Goal: Find contact information: Find contact information

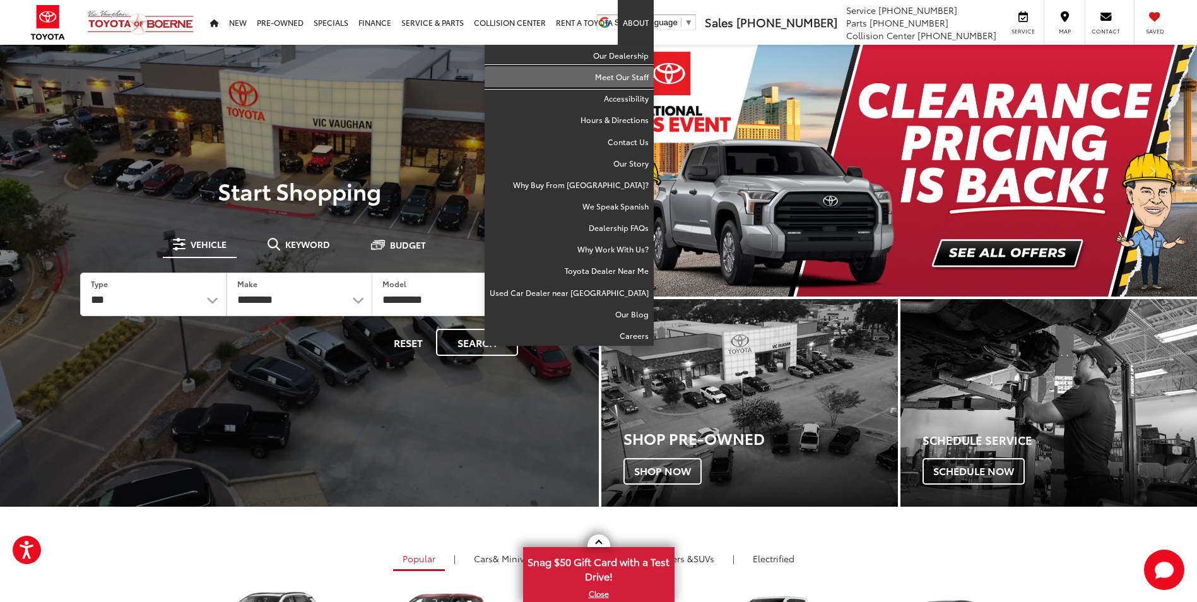
drag, startPoint x: 630, startPoint y: 74, endPoint x: 544, endPoint y: 113, distance: 94.3
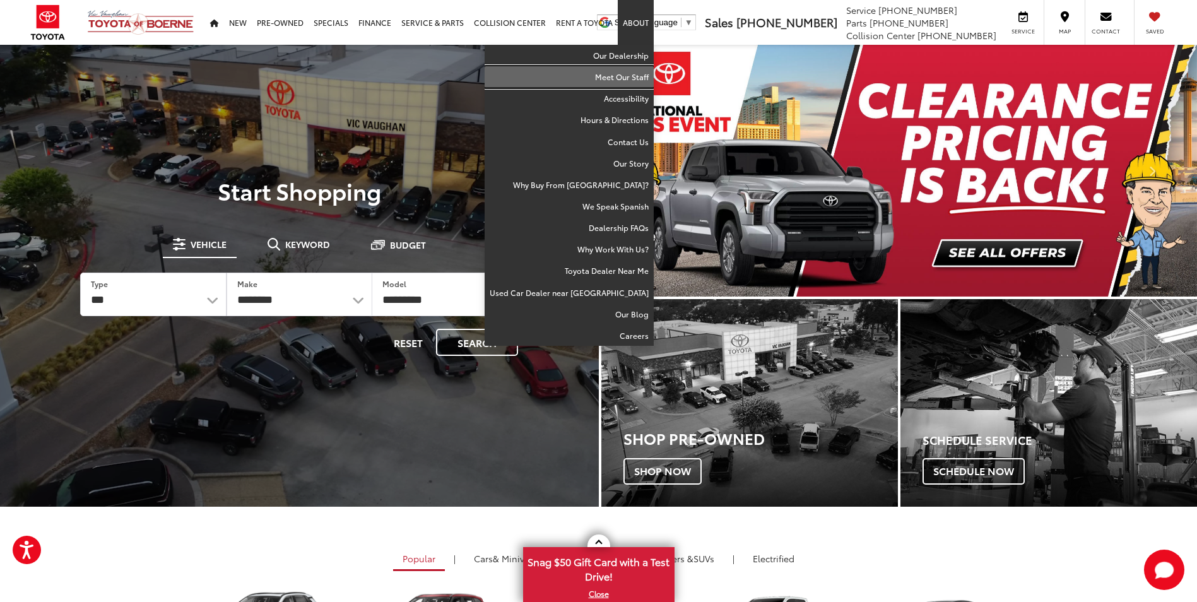
click at [630, 74] on link "Meet Our Staff" at bounding box center [568, 76] width 169 height 21
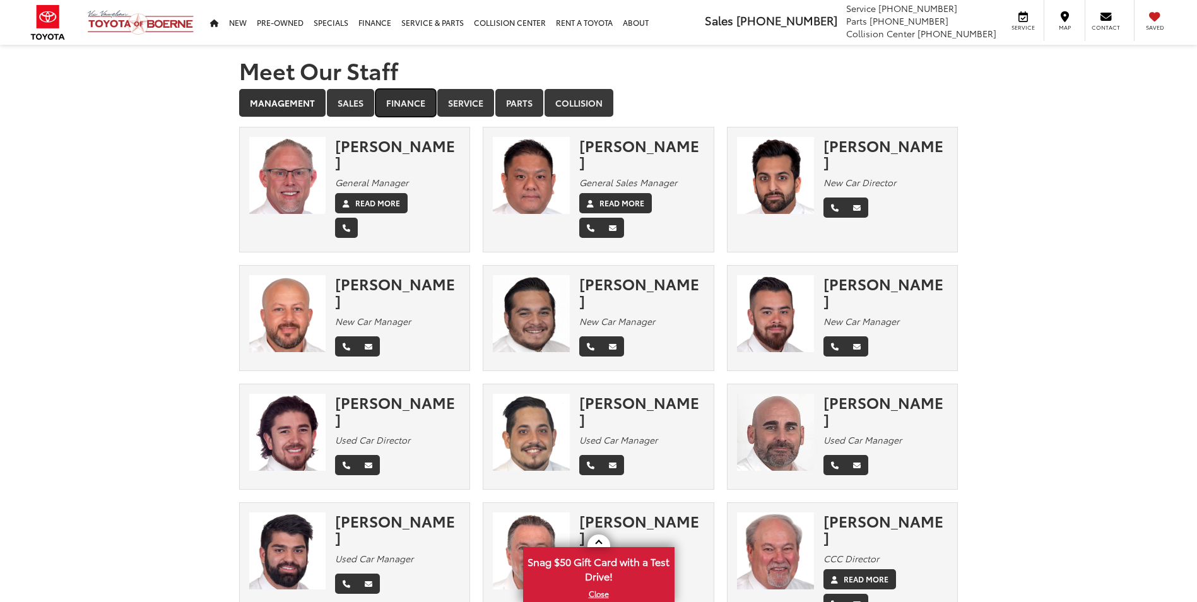
click at [407, 104] on link "Finance" at bounding box center [405, 103] width 61 height 28
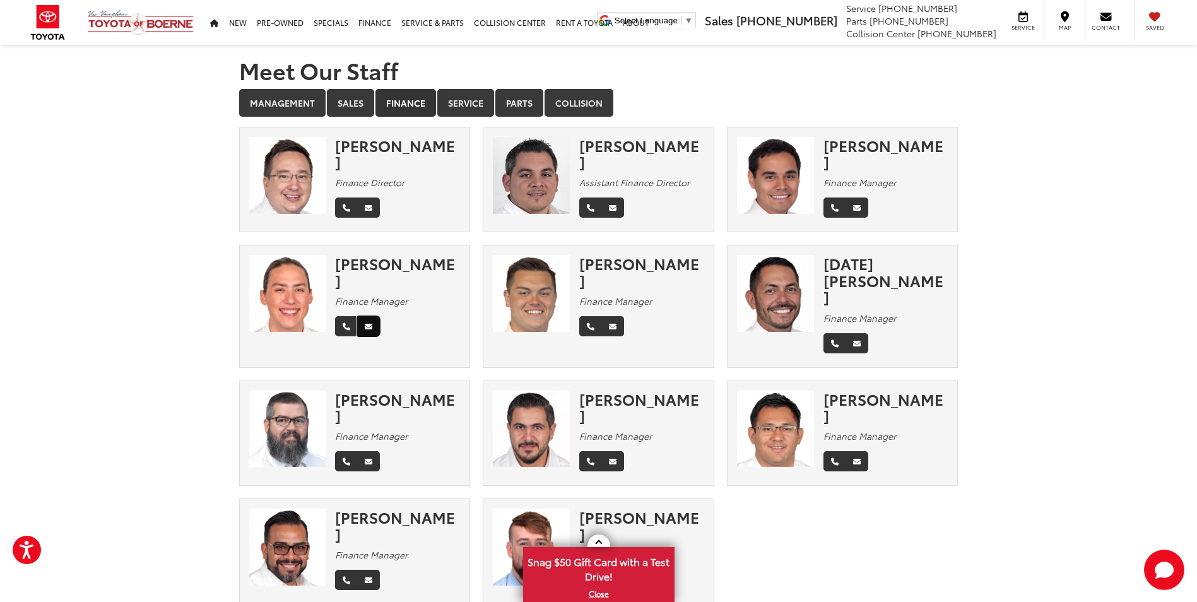
click at [368, 316] on link "Email" at bounding box center [368, 326] width 23 height 20
